Goal: Navigation & Orientation: Understand site structure

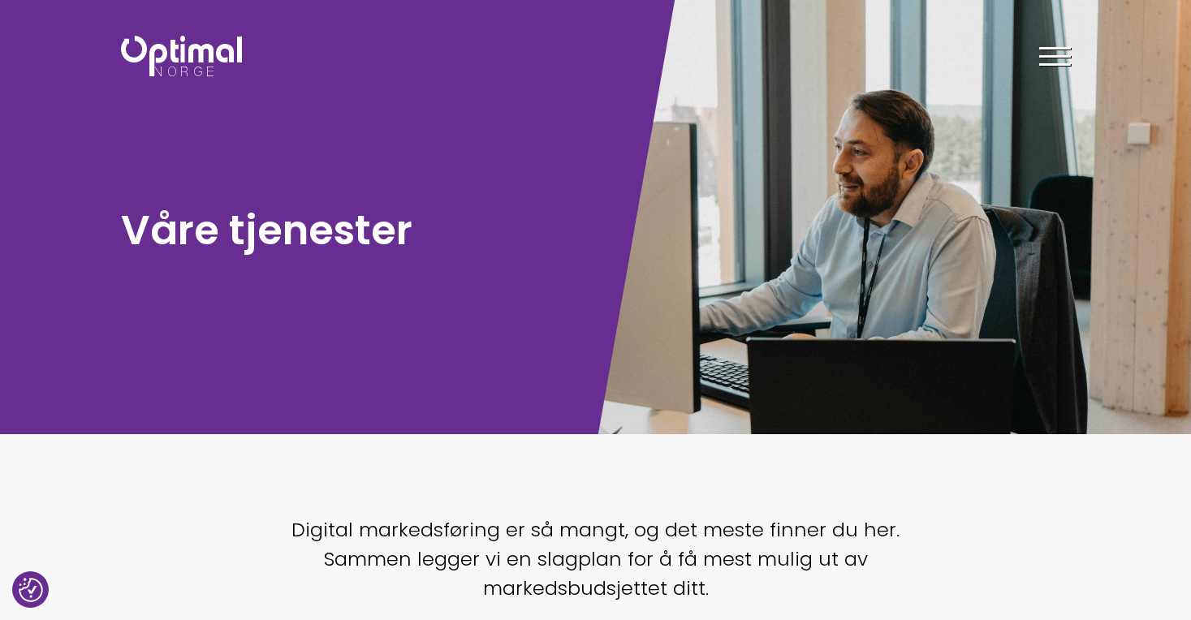
click at [175, 51] on img at bounding box center [181, 56] width 121 height 41
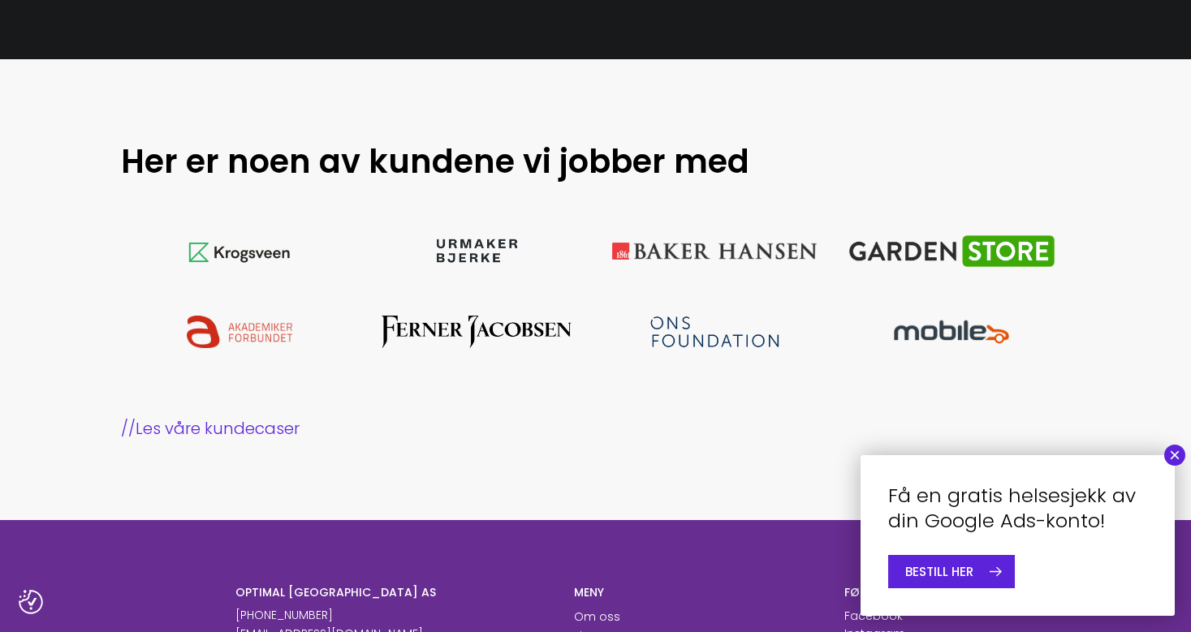
scroll to position [1380, 0]
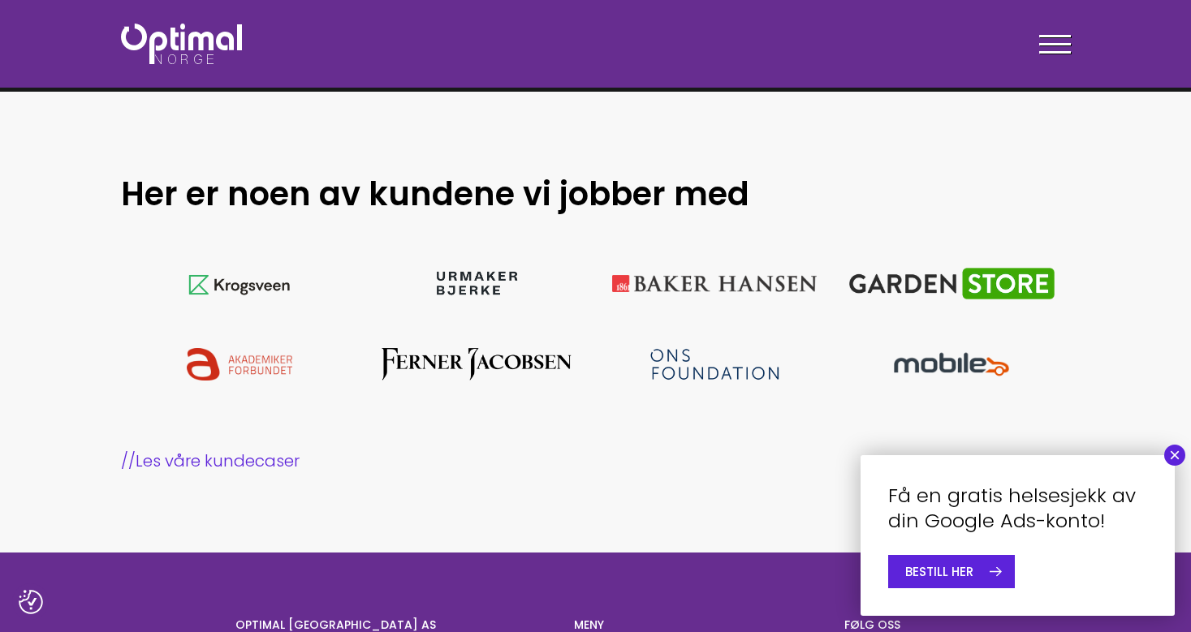
click at [46, 160] on section "Her er noen av kundene vi jobber med // Les våre kundecaser" at bounding box center [595, 323] width 1191 height 463
click at [487, 278] on img at bounding box center [476, 284] width 89 height 32
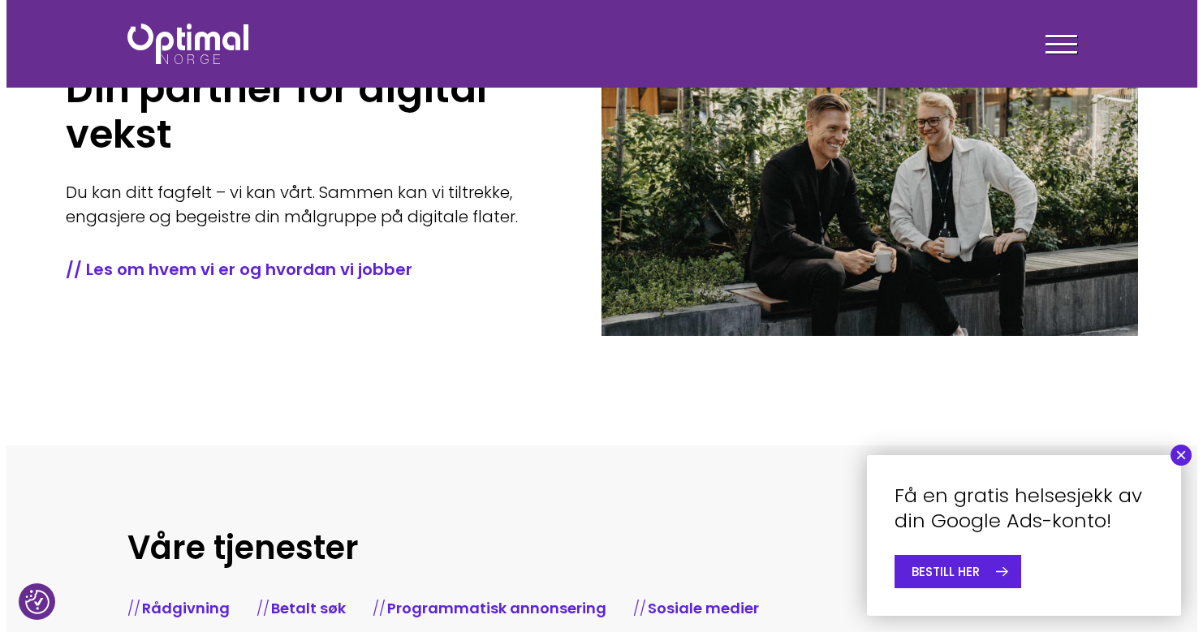
scroll to position [0, 0]
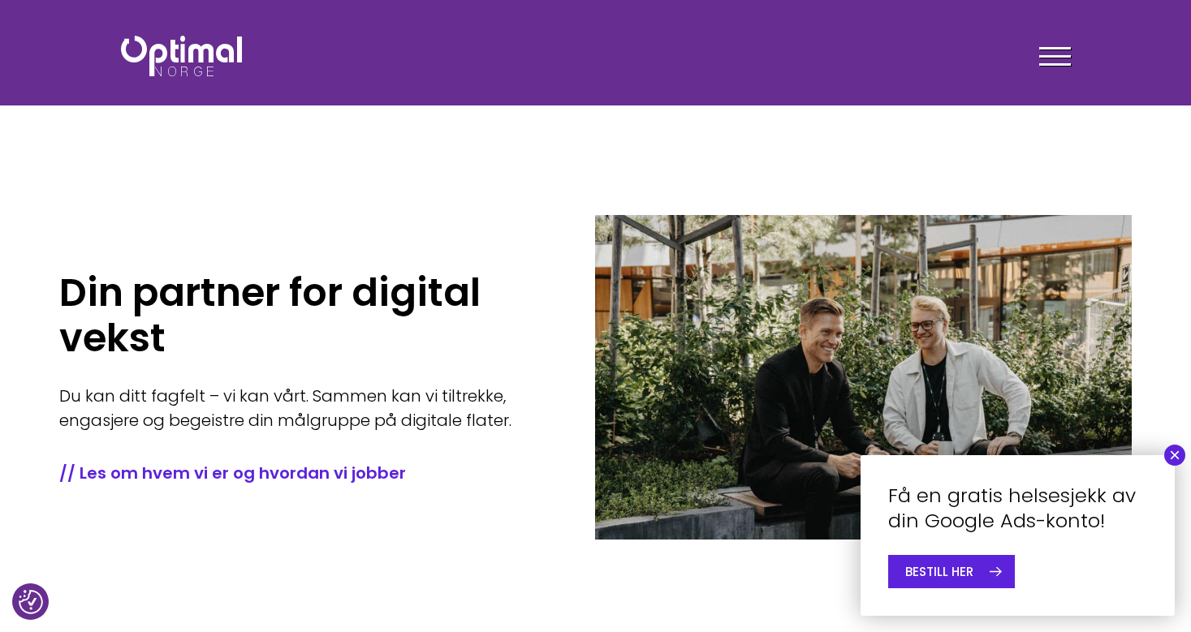
click at [1054, 58] on div at bounding box center [1055, 59] width 32 height 41
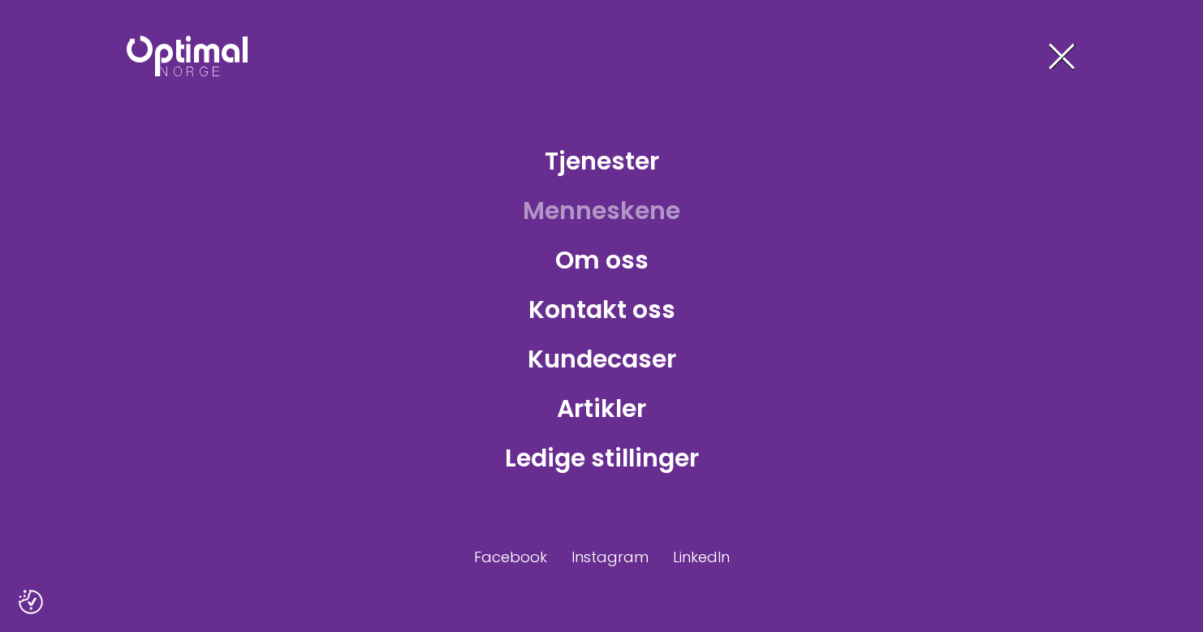
click at [622, 219] on link "Menneskene" at bounding box center [601, 210] width 183 height 53
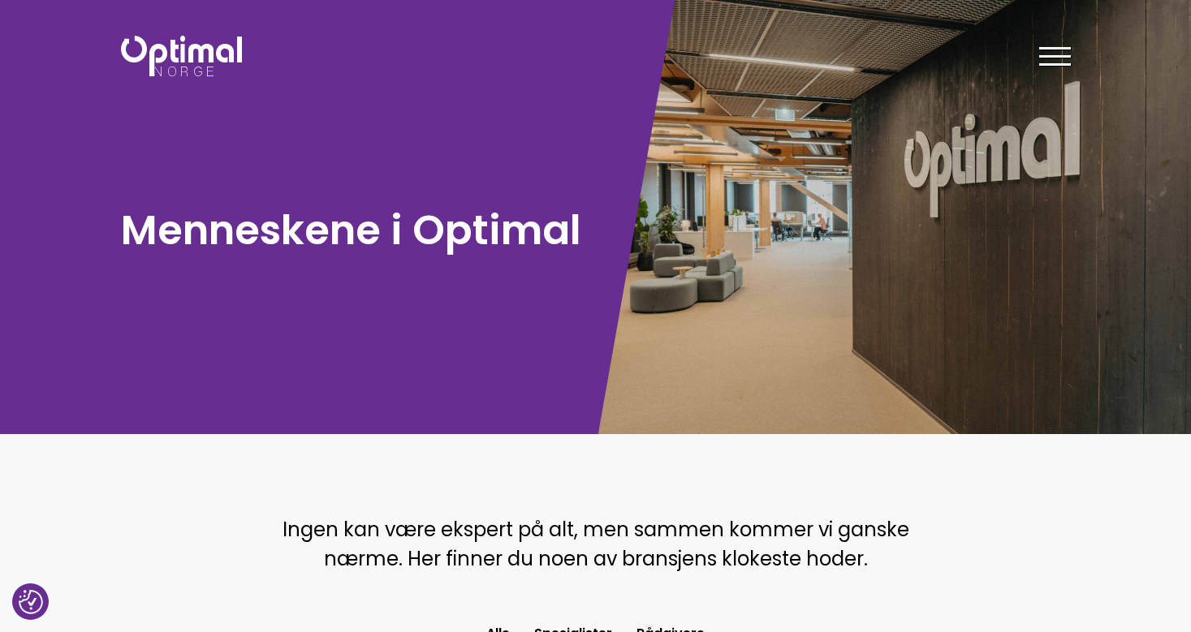
drag, startPoint x: 676, startPoint y: 352, endPoint x: 630, endPoint y: 357, distance: 46.6
click at [675, 353] on div at bounding box center [894, 217] width 596 height 434
click at [1066, 55] on span at bounding box center [1055, 56] width 32 height 2
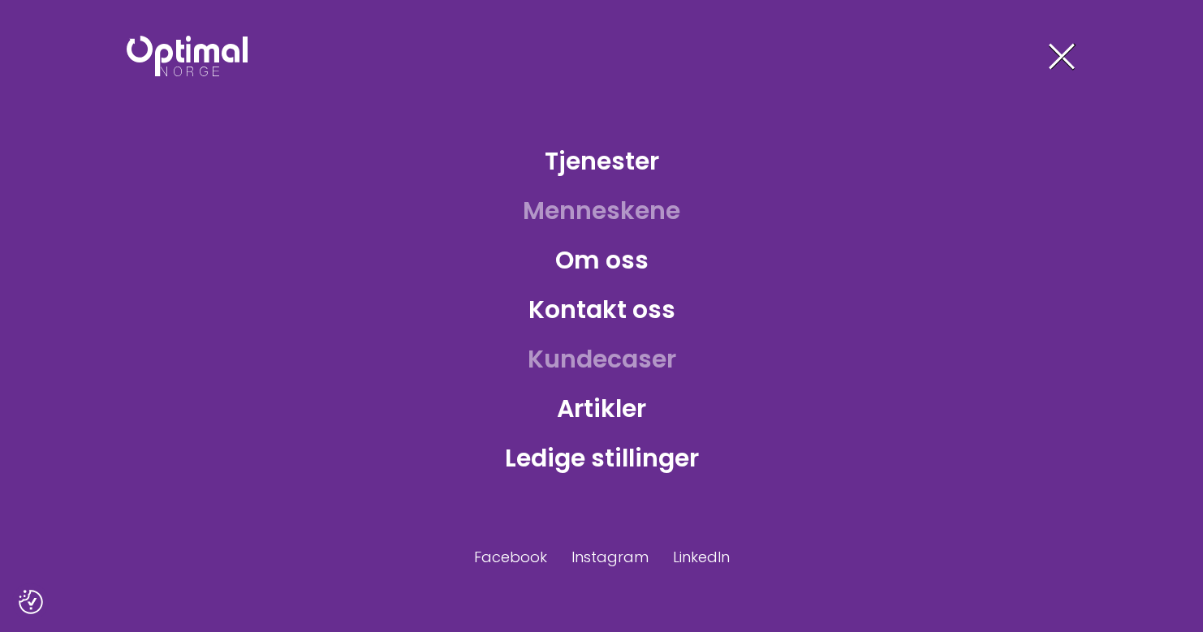
click at [595, 358] on link "Kundecaser" at bounding box center [602, 359] width 175 height 53
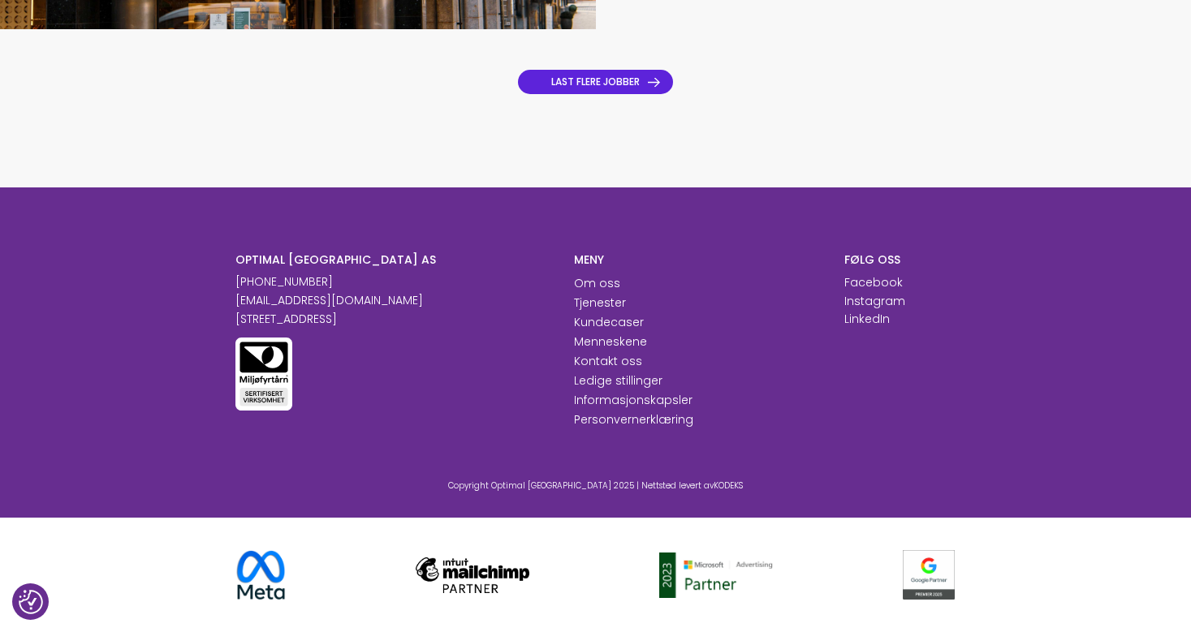
scroll to position [967, 0]
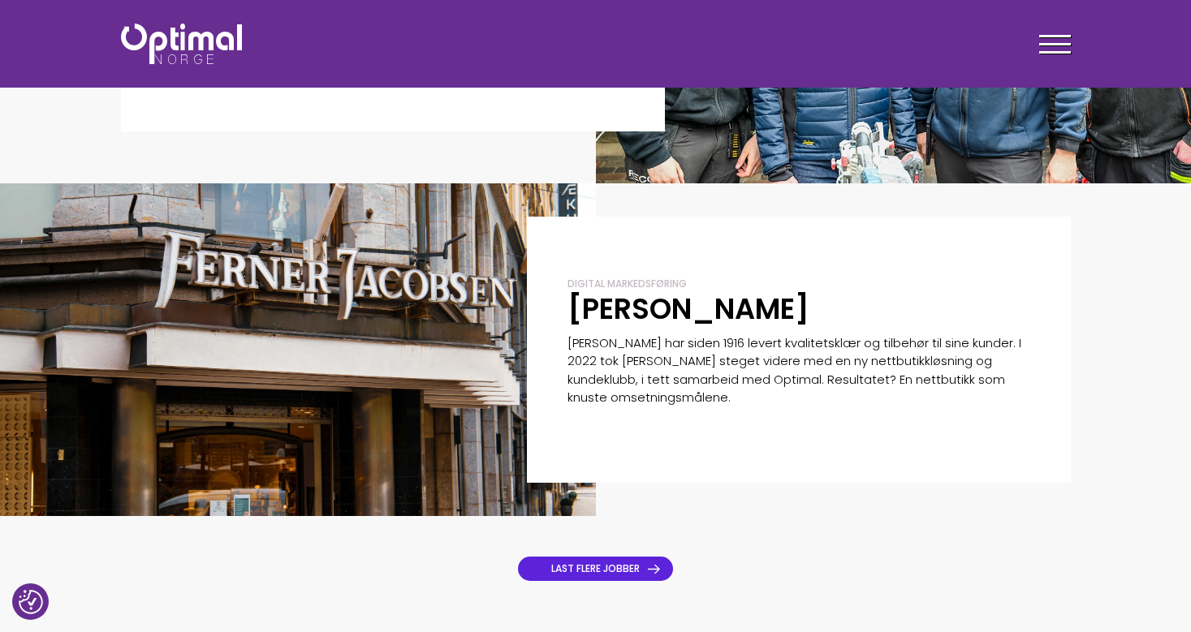
click at [770, 339] on p "Ferner Jacobsen har siden 1916 levert kvalitetsklær og tilbehør til sine kunder…" at bounding box center [798, 370] width 463 height 73
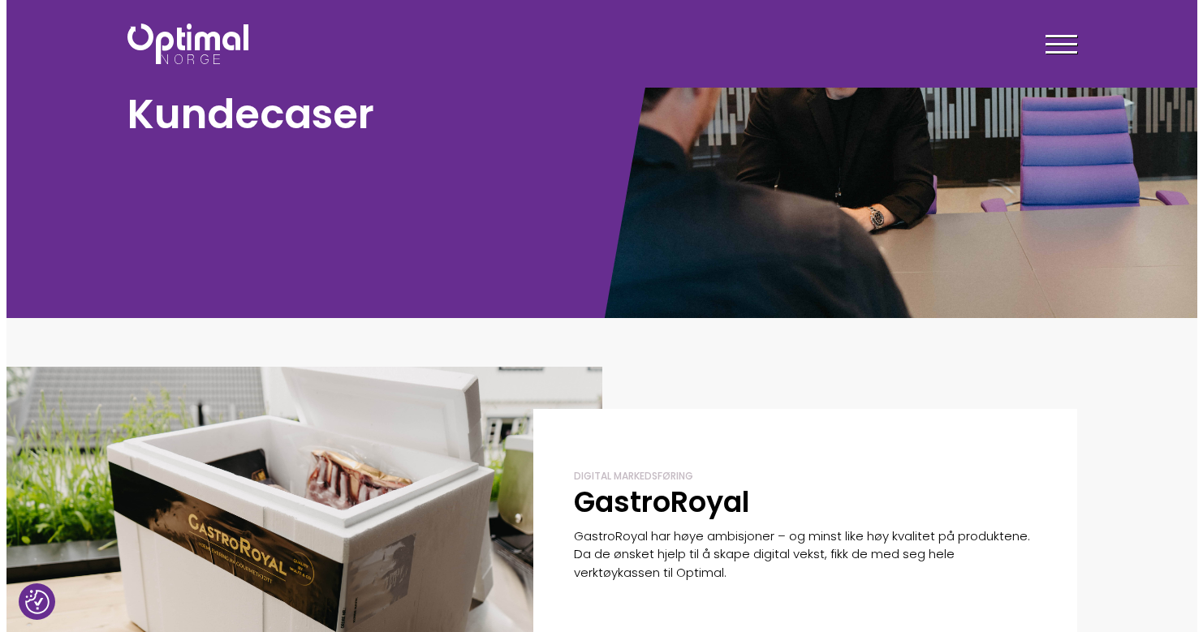
scroll to position [0, 0]
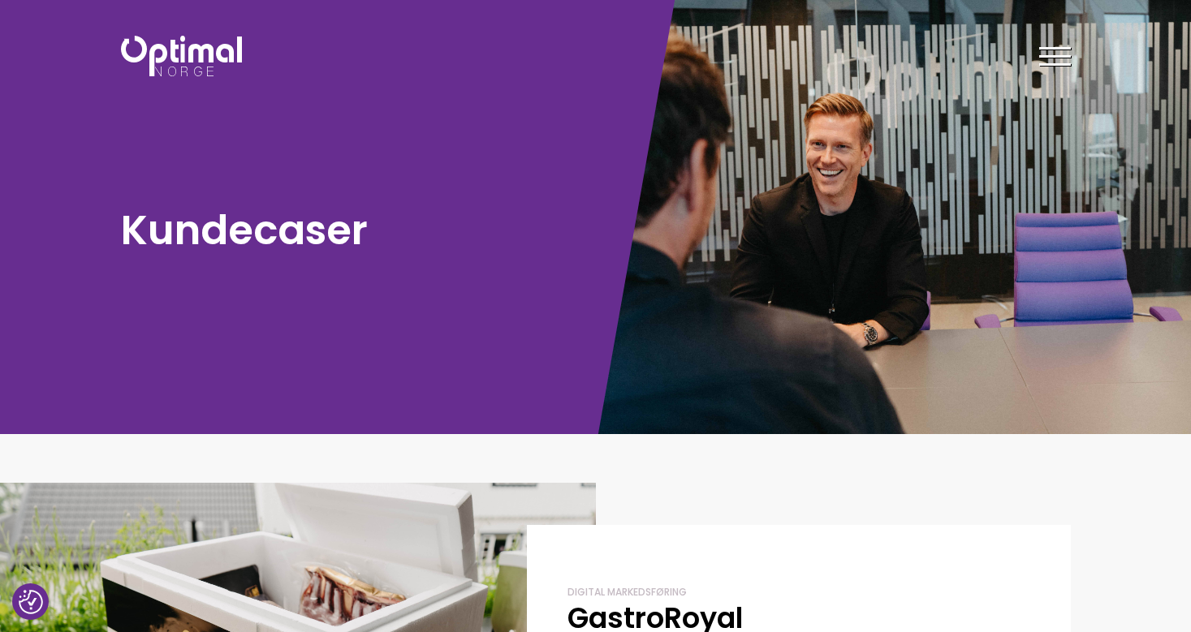
click at [1052, 56] on span at bounding box center [1055, 56] width 32 height 2
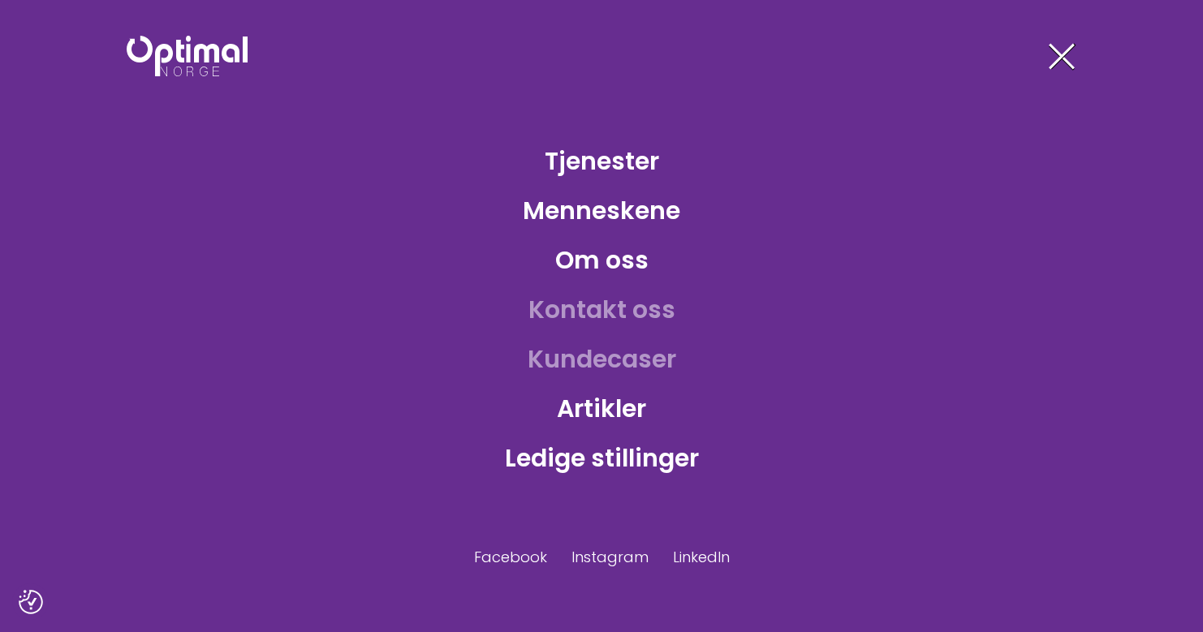
click at [580, 300] on link "Kontakt oss" at bounding box center [602, 309] width 173 height 53
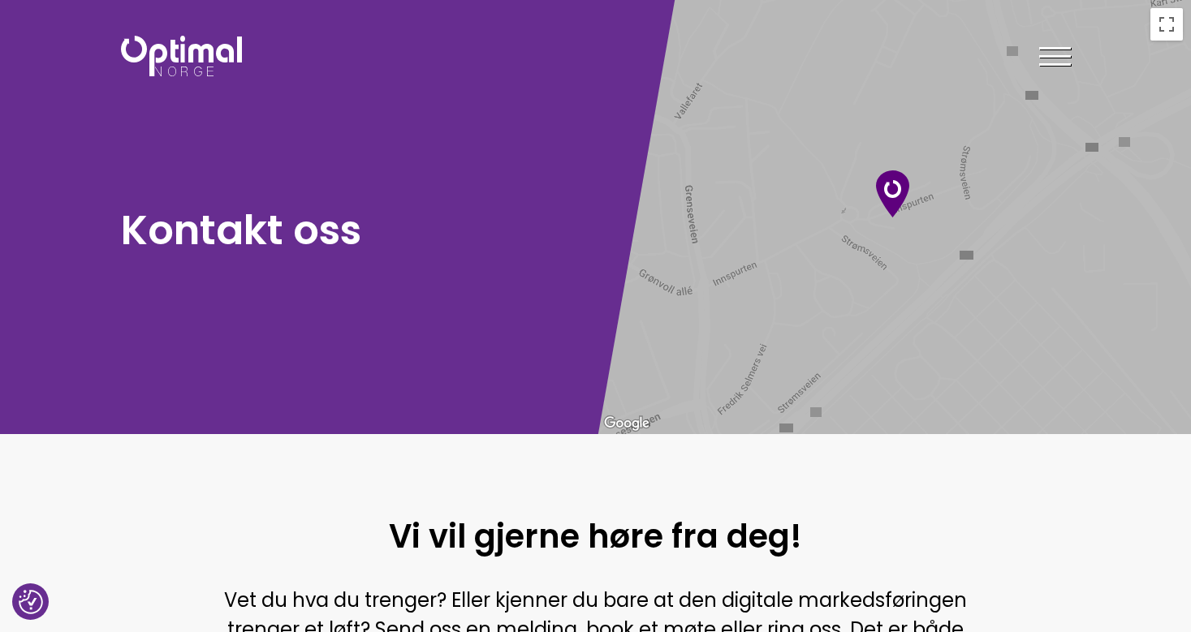
click at [1055, 54] on div at bounding box center [1055, 59] width 32 height 41
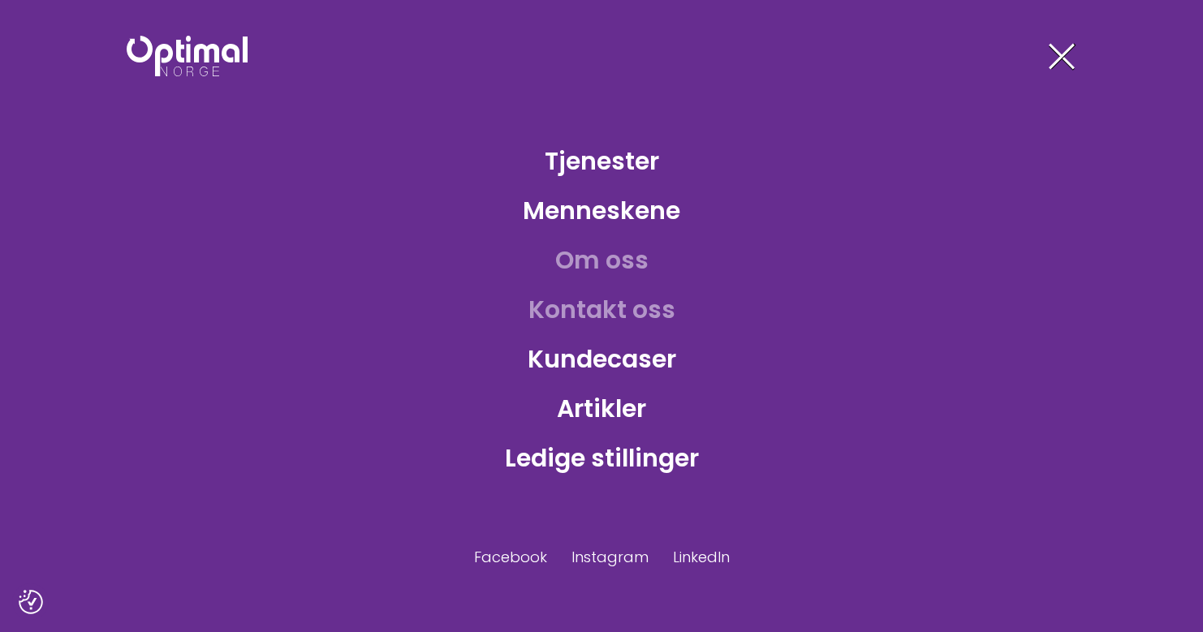
click at [628, 257] on link "Om oss" at bounding box center [601, 260] width 119 height 53
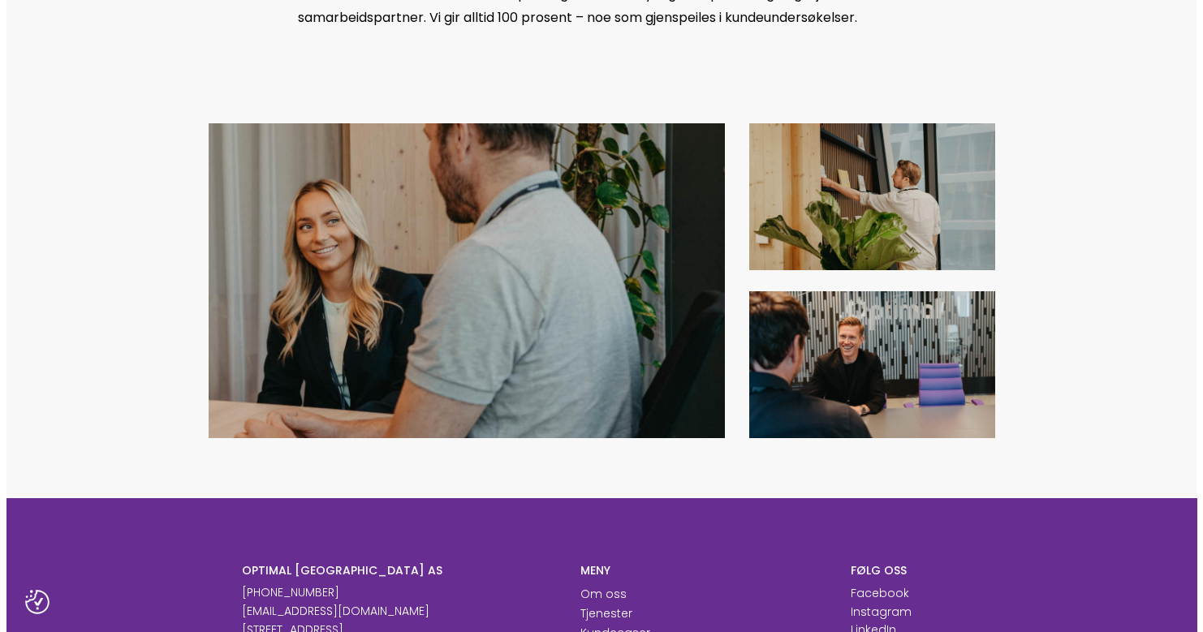
scroll to position [1275, 0]
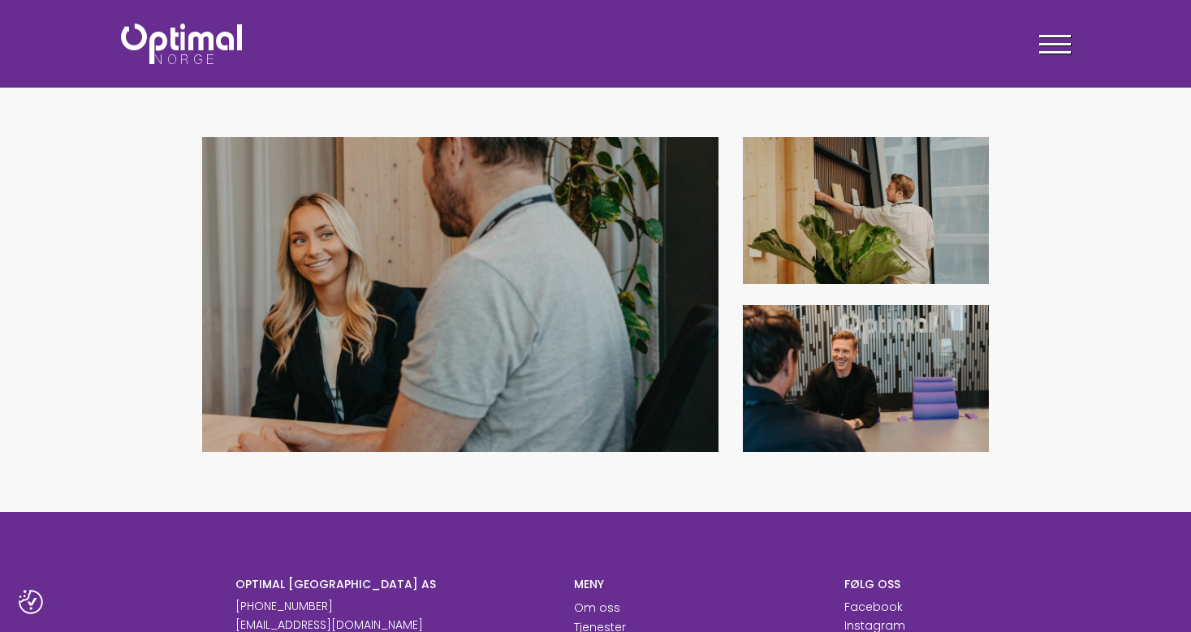
click at [1064, 39] on div at bounding box center [1055, 47] width 32 height 41
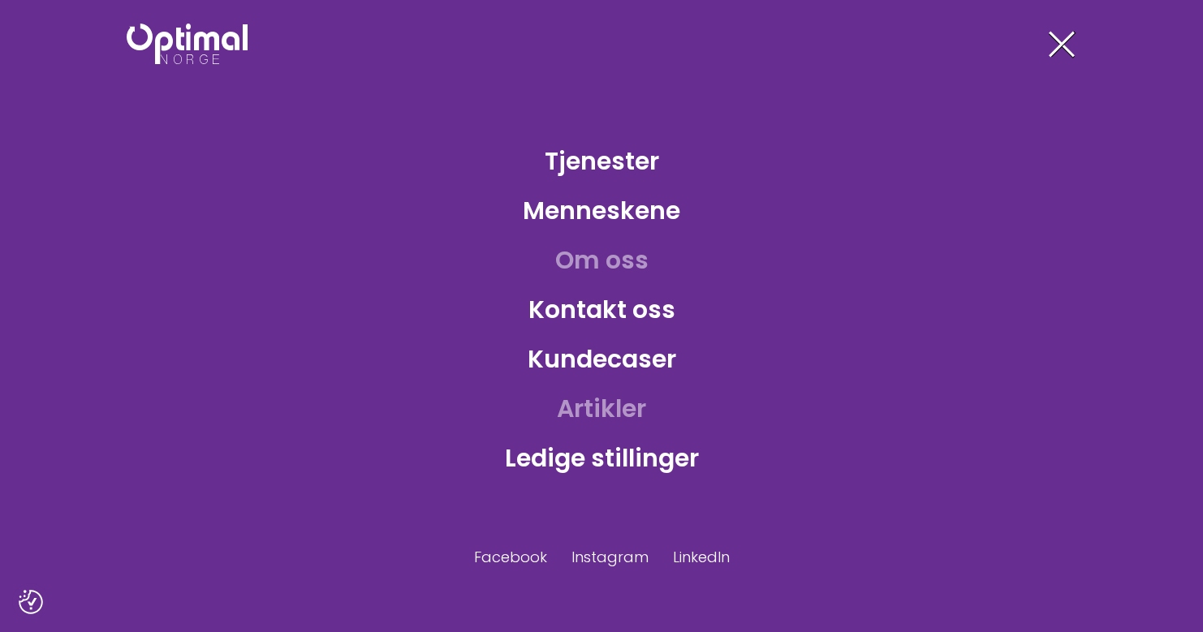
click at [591, 403] on link "Artikler" at bounding box center [601, 408] width 115 height 53
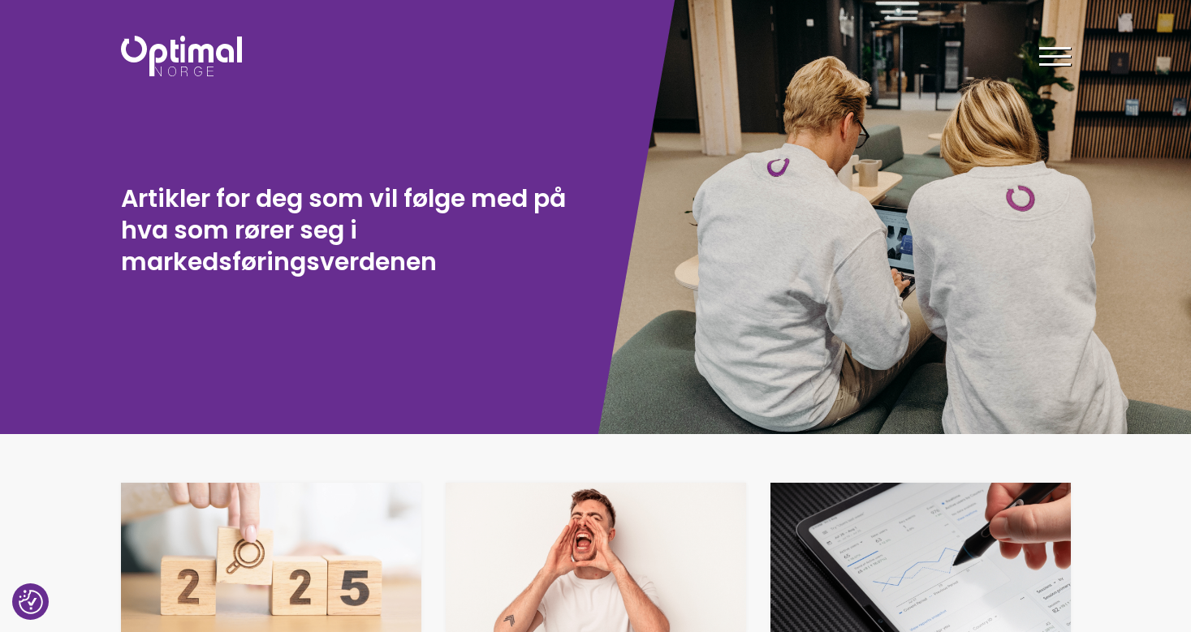
click at [549, 83] on header "Tjenester Menneskene Om oss Kontakt oss Kundecaser Artikler Ledige stillinger F…" at bounding box center [595, 53] width 1191 height 106
click at [377, 175] on div "Artikler for deg som vil følge med på hva som rører seg i markedsføringsverdenen" at bounding box center [348, 217] width 495 height 434
click at [330, 187] on h1 "Artikler for deg som vil følge med på hva som rører seg i markedsføringsverdenen" at bounding box center [354, 230] width 467 height 95
click at [257, 145] on div "Artikler for deg som vil følge med på hva som rører seg i markedsføringsverdenen" at bounding box center [348, 217] width 495 height 434
click at [83, 163] on div "Artikler for deg som vil følge med på hva som rører seg i markedsføringsverdenen" at bounding box center [298, 217] width 596 height 434
